Goal: Find specific page/section: Find specific page/section

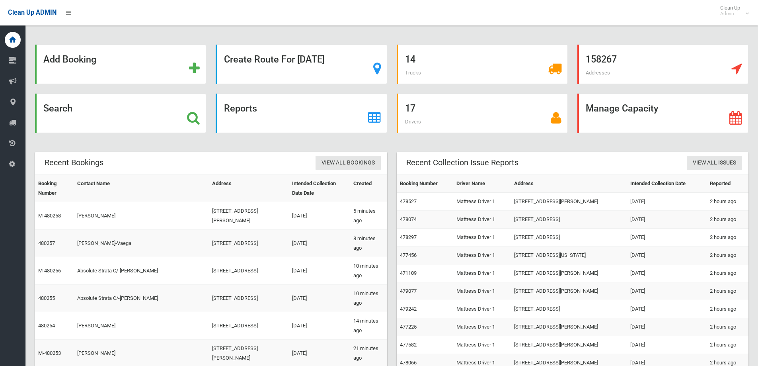
click at [157, 125] on div "Search" at bounding box center [120, 112] width 171 height 39
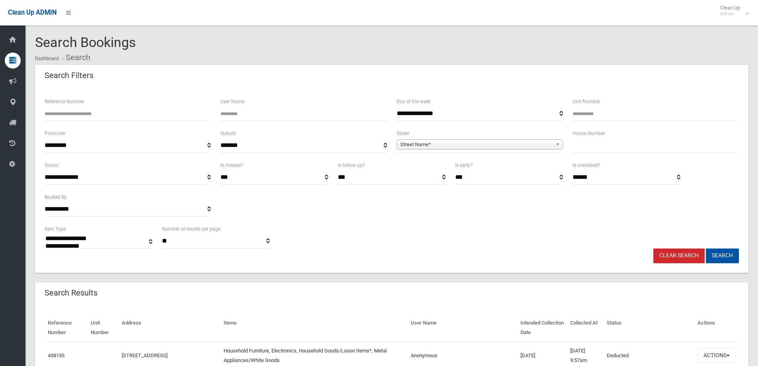
select select
click at [617, 139] on input "text" at bounding box center [655, 145] width 166 height 15
type input "**"
click at [439, 147] on span "Street Name*" at bounding box center [476, 145] width 152 height 10
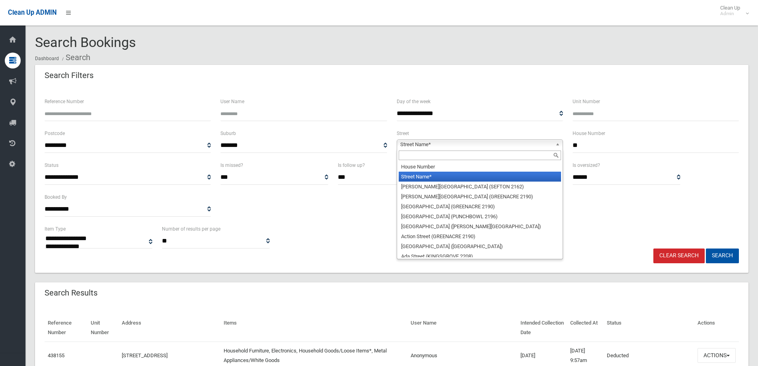
click at [418, 156] on input "text" at bounding box center [480, 155] width 162 height 10
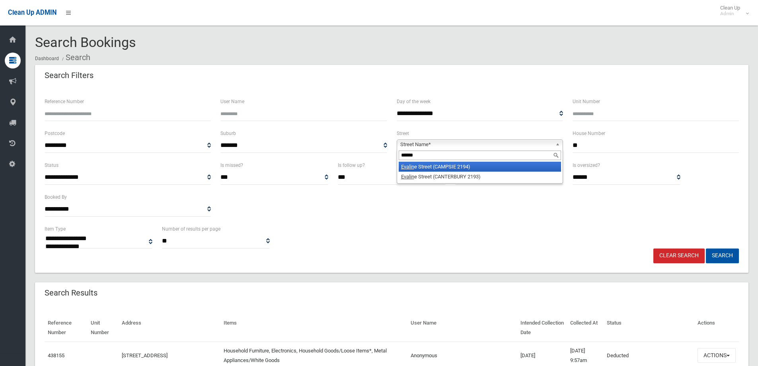
type input "******"
click at [430, 170] on li "Evalin e Street (CAMPSIE 2194)" at bounding box center [480, 167] width 162 height 10
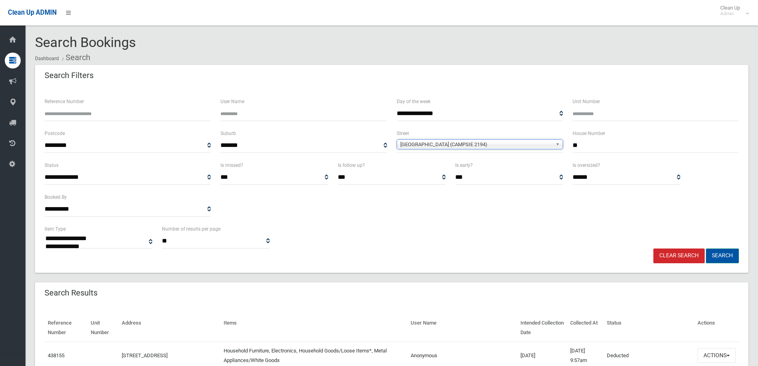
click at [732, 253] on button "Search" at bounding box center [722, 255] width 33 height 15
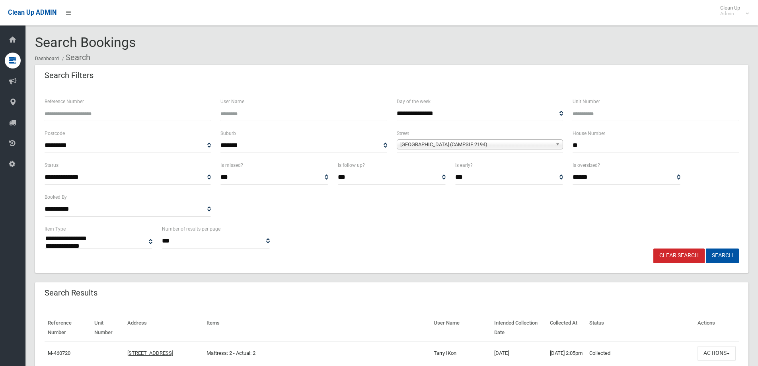
select select
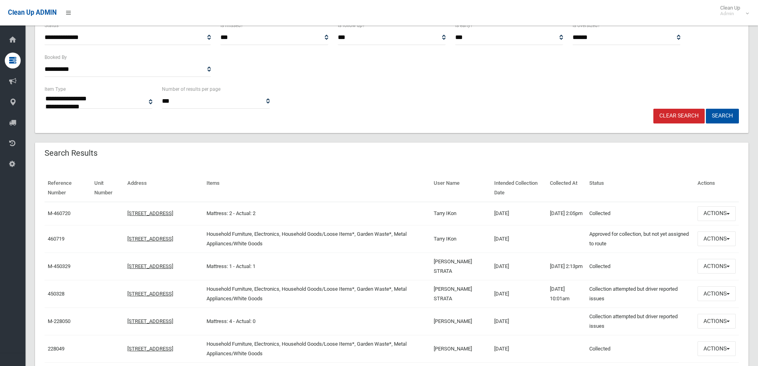
scroll to position [159, 0]
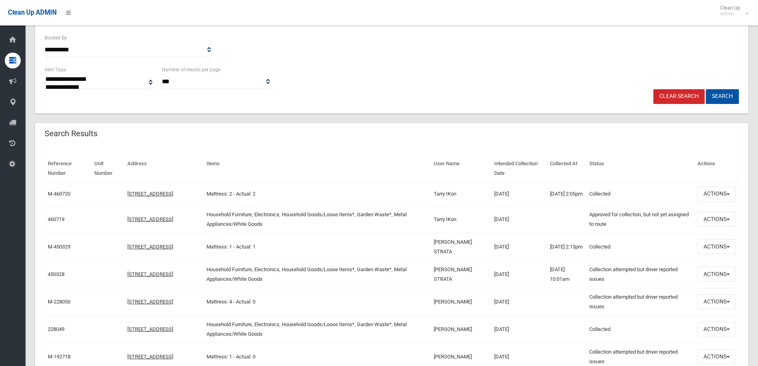
click at [471, 284] on td "[PERSON_NAME] STRATA" at bounding box center [460, 273] width 61 height 27
